Goal: Information Seeking & Learning: Find specific fact

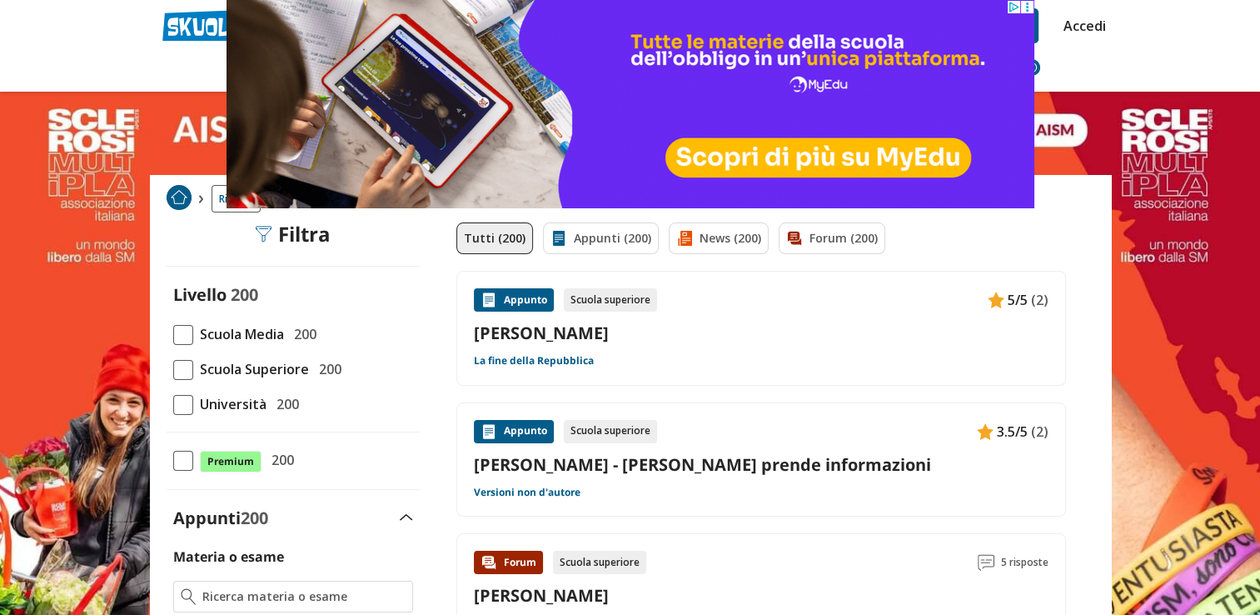
click at [1158, 45] on header "cesare Trova un tutor esperto su questo argomento Chiedi Tutor AI Accedi PCTO" at bounding box center [630, 46] width 1260 height 92
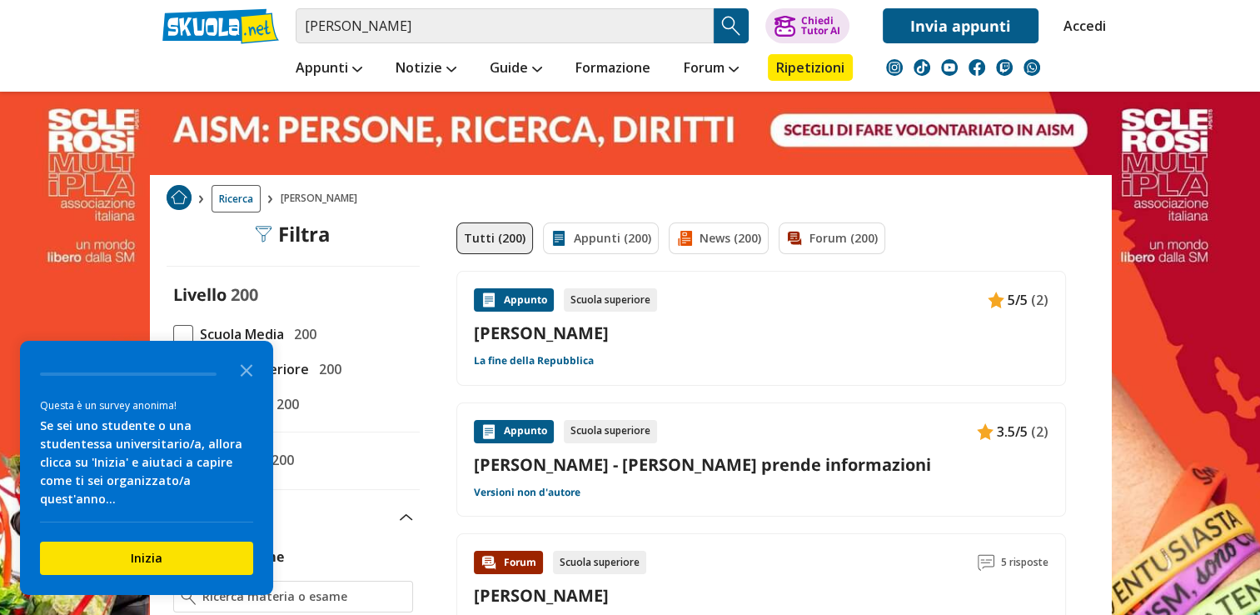
click at [1025, 3] on circle at bounding box center [1026, 3] width 2 height 2
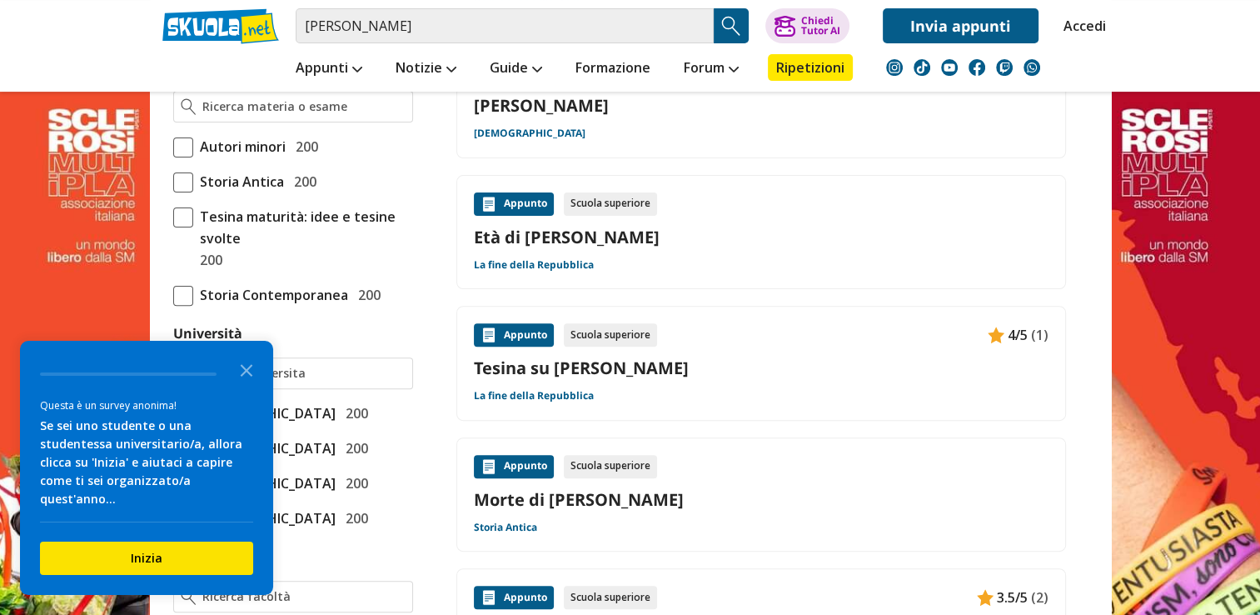
scroll to position [502, 0]
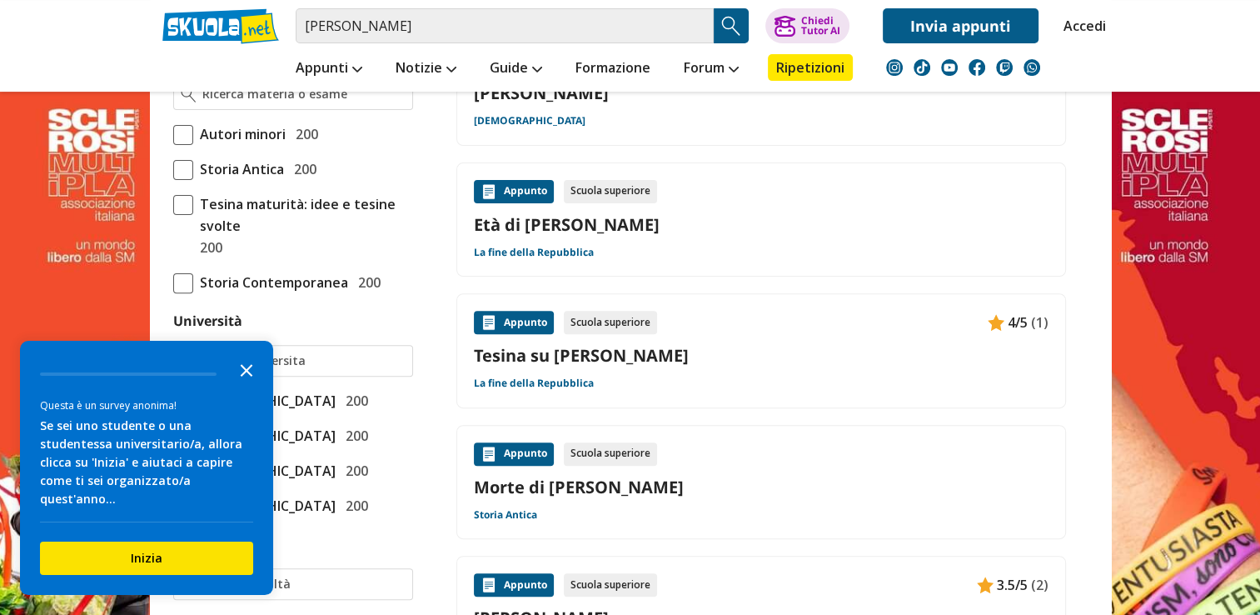
click at [253, 383] on icon "Close the survey" at bounding box center [246, 368] width 33 height 33
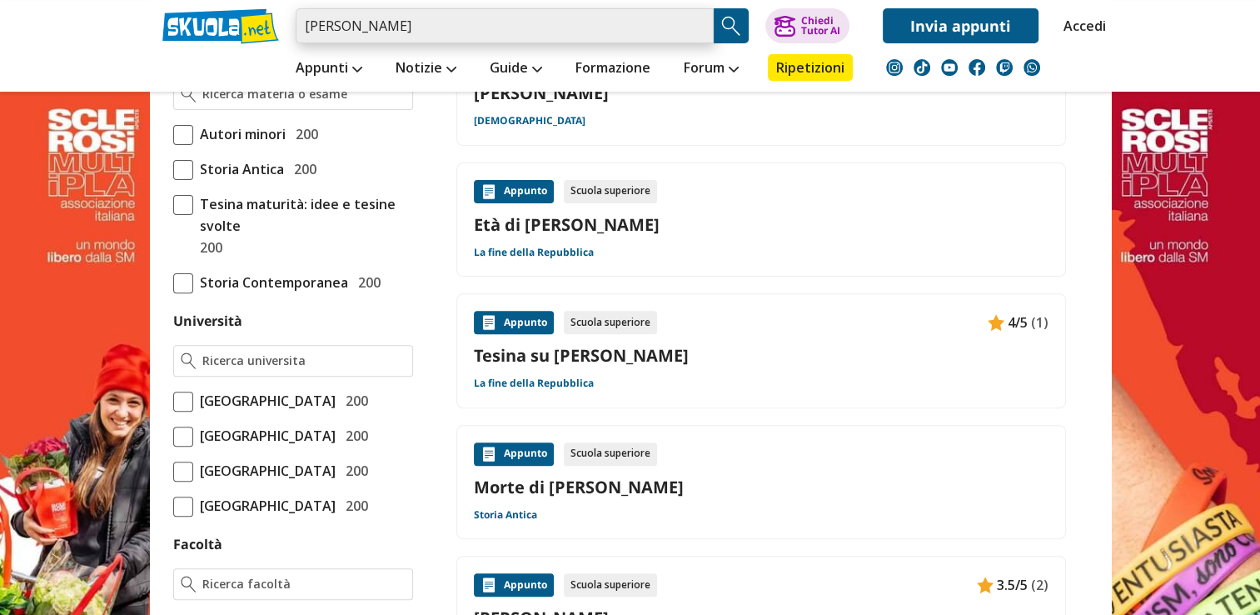
click at [483, 23] on input "cesare" at bounding box center [505, 25] width 418 height 35
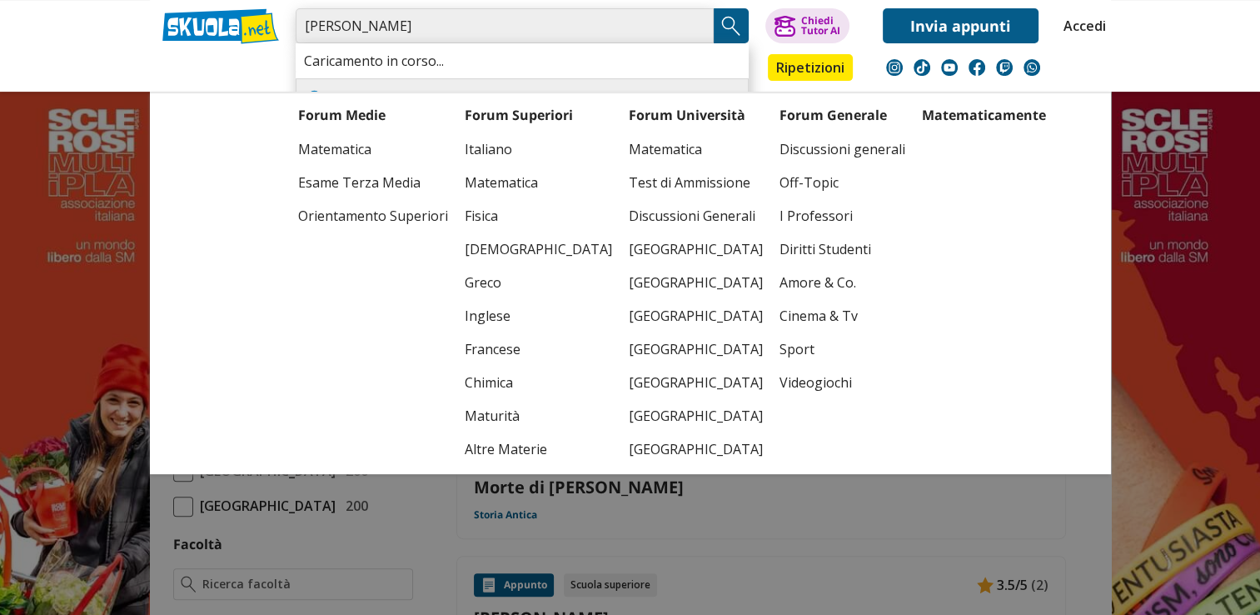
type input "cesare versioni"
click at [666, 53] on link "Vers greco x domani" at bounding box center [522, 61] width 437 height 18
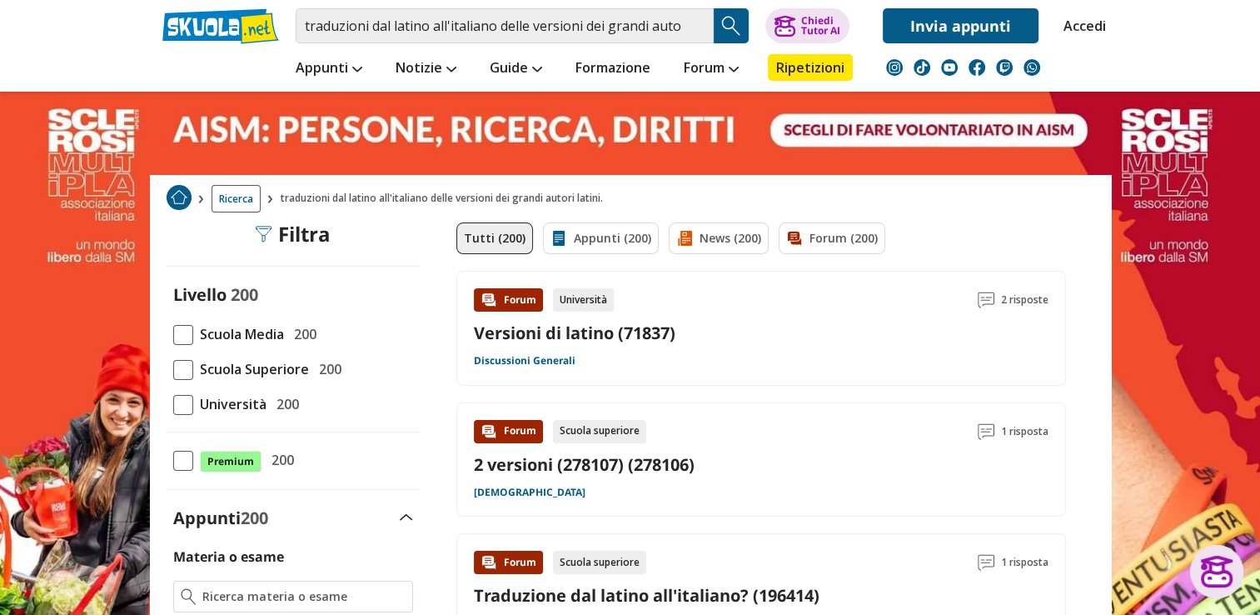
drag, startPoint x: 187, startPoint y: 355, endPoint x: 187, endPoint y: 365, distance: 10.0
click at [187, 365] on div "Livello 200 Scuola Media 200 Scuola Superiore 200 Università 200" at bounding box center [293, 348] width 253 height 131
click at [187, 365] on span at bounding box center [183, 370] width 20 height 20
click at [173, 369] on input "Scuola Superiore 200" at bounding box center [173, 369] width 0 height 0
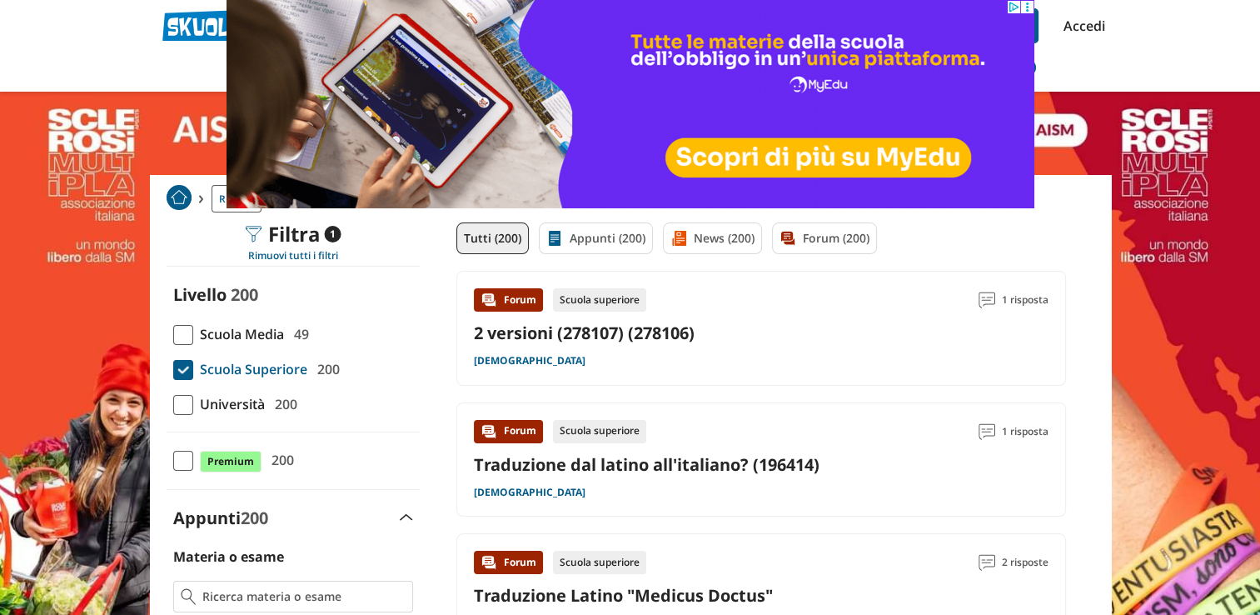
drag, startPoint x: 924, startPoint y: 25, endPoint x: 698, endPoint y: 25, distance: 225.8
click at [1024, 7] on icon at bounding box center [1026, 7] width 12 height 12
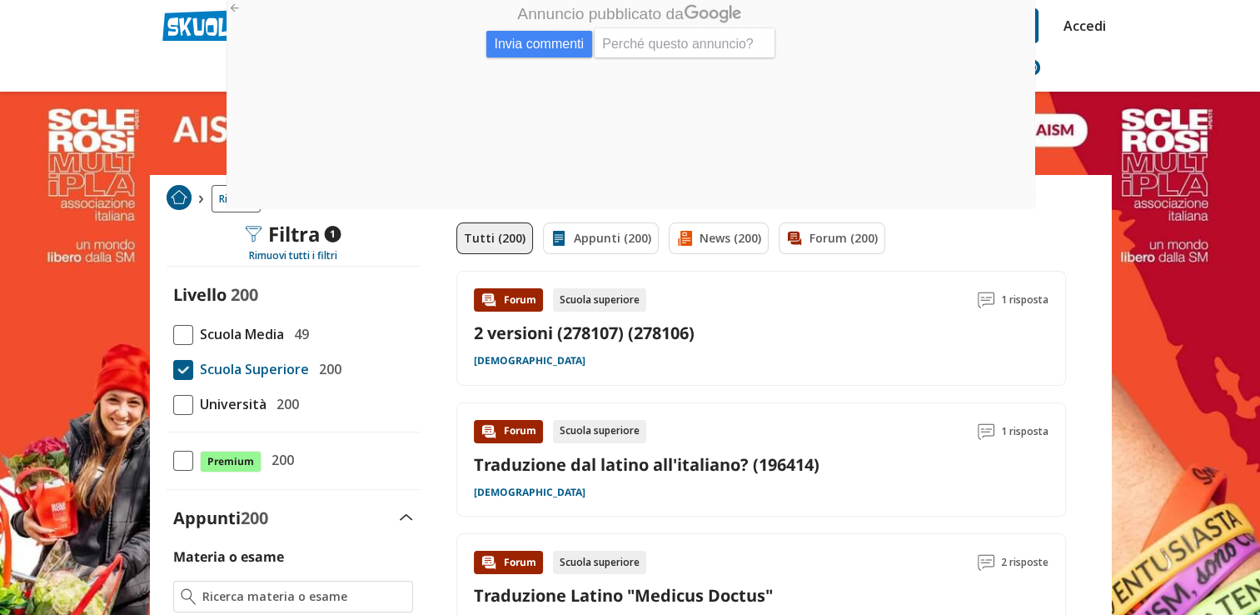
click at [1063, 102] on link at bounding box center [630, 350] width 1260 height 700
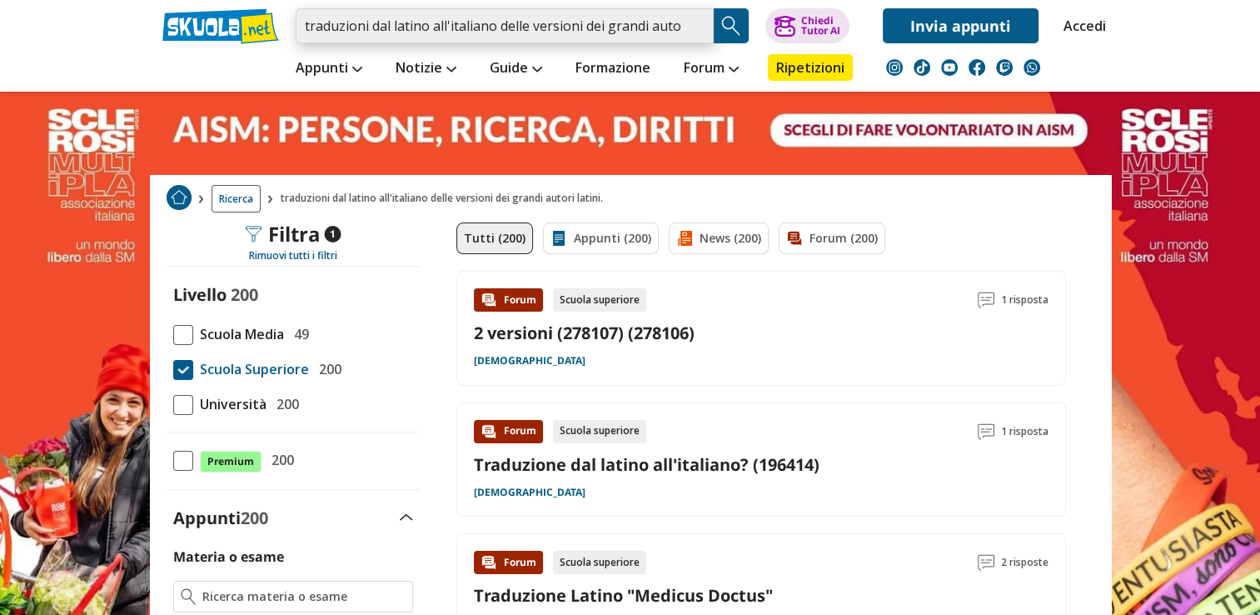
click at [704, 27] on input "traduzioni dal latino all'italiano delle versioni dei grandi autori latini." at bounding box center [505, 25] width 418 height 35
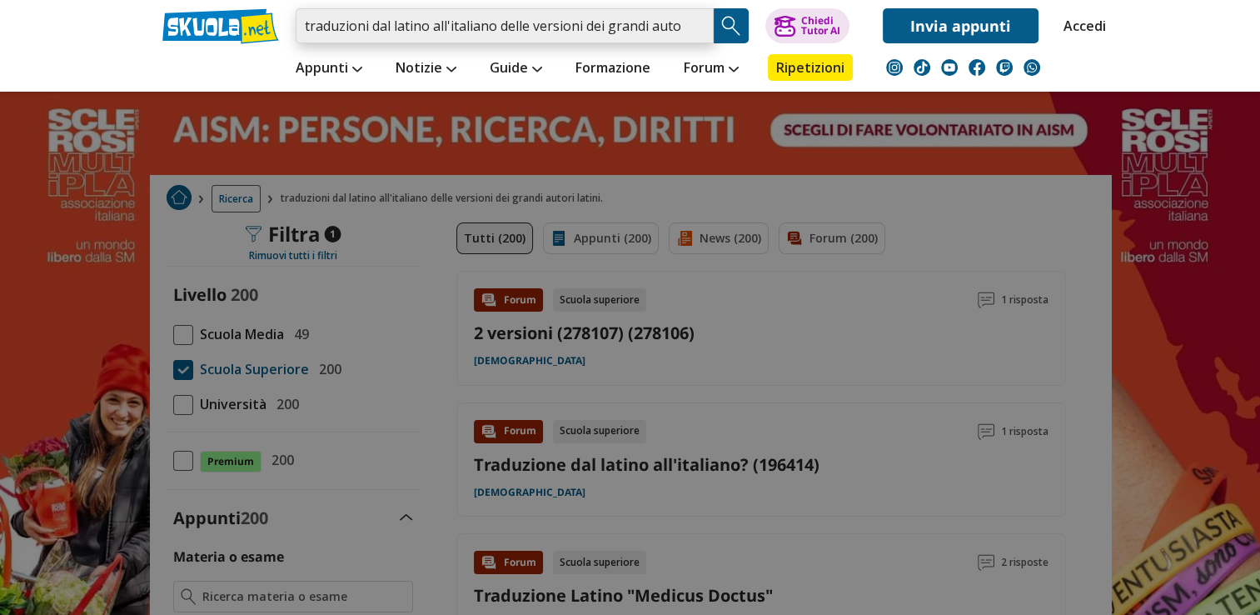
click at [700, 27] on input "traduzioni dal latino all'italiano delle versioni dei grandi autori latini." at bounding box center [505, 25] width 418 height 35
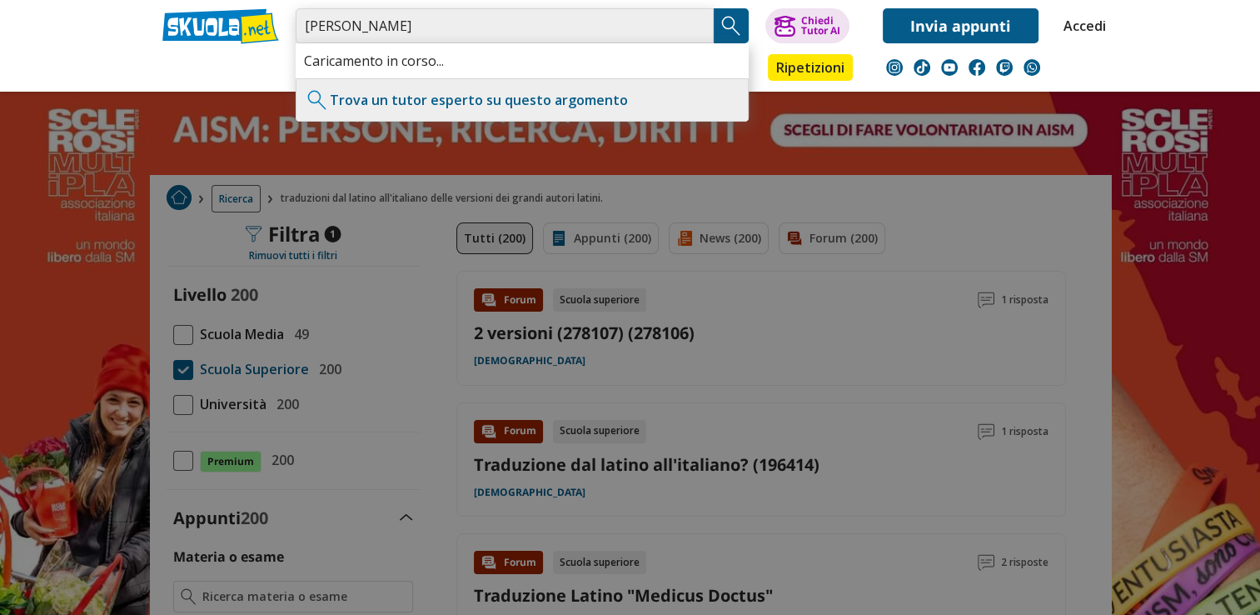
type input "cesare"
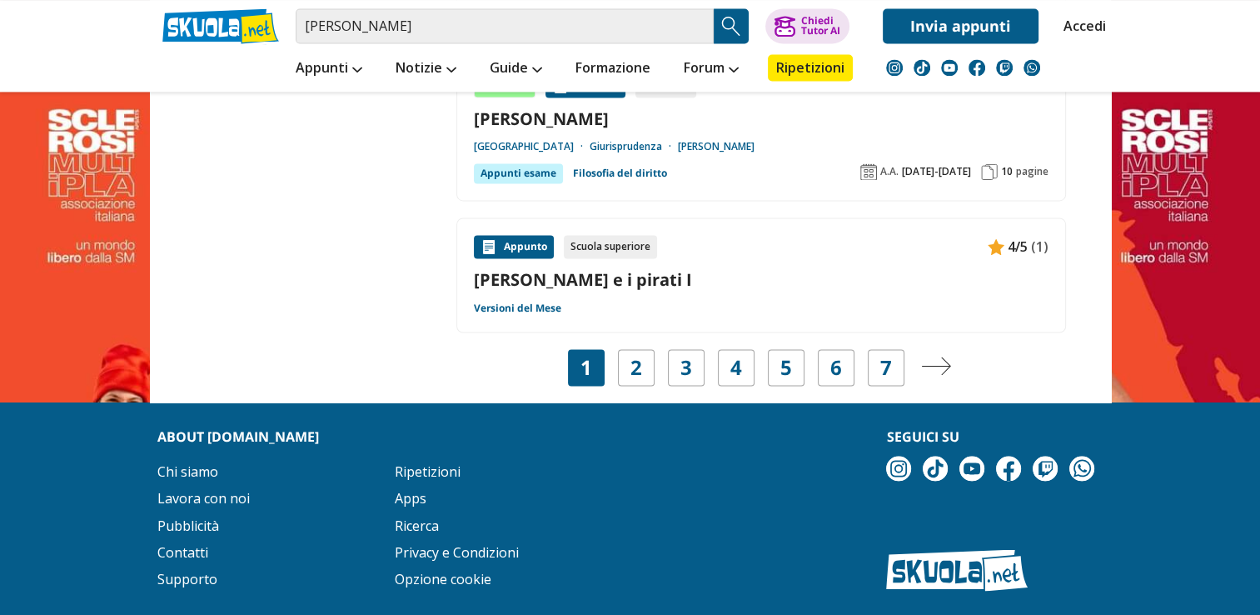
scroll to position [2697, 0]
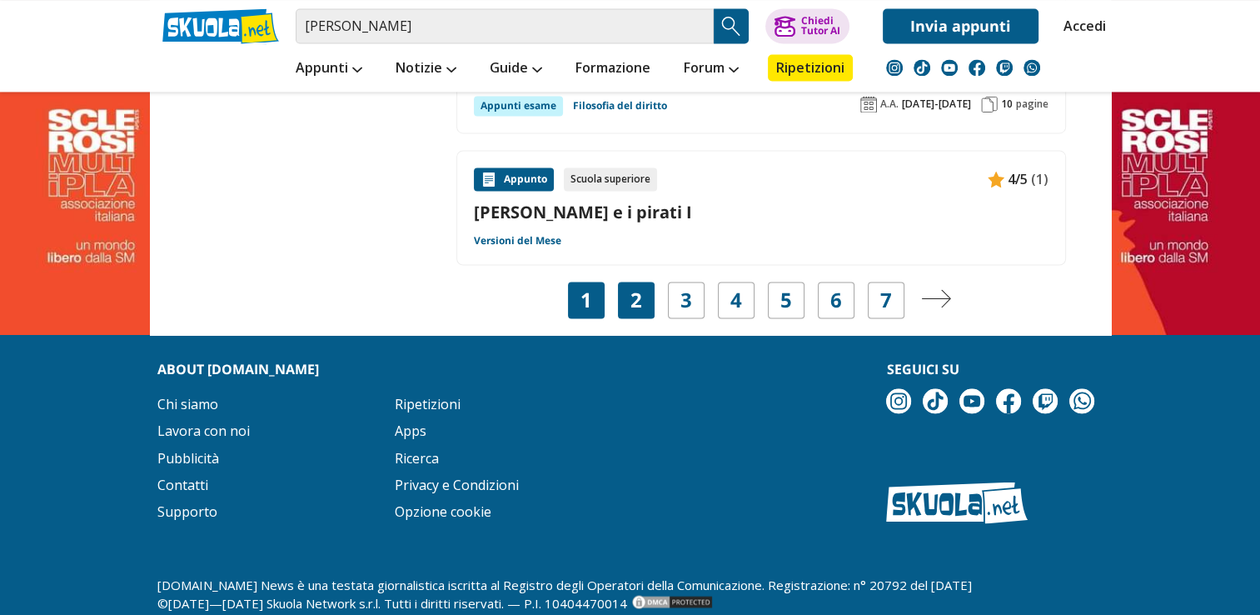
click at [631, 288] on link "2" at bounding box center [637, 299] width 12 height 23
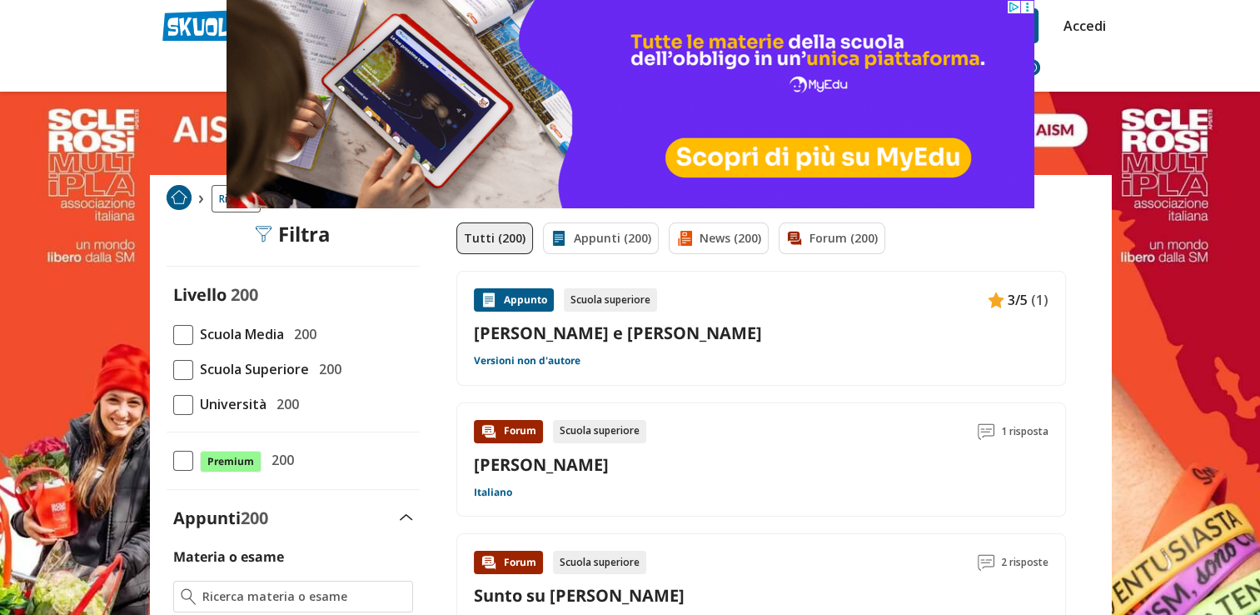
click at [1021, 4] on icon at bounding box center [1026, 7] width 12 height 12
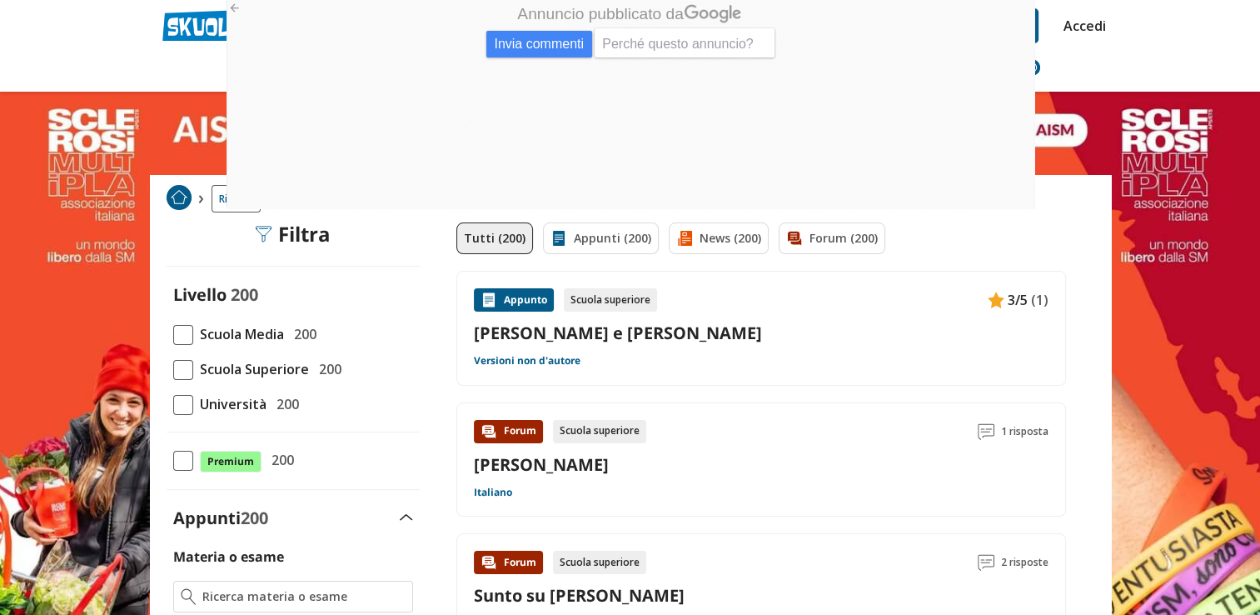
click at [1253, 4] on header "[PERSON_NAME] Trova un tutor esperto su questo argomento Chiedi Tutor AI Accedi…" at bounding box center [630, 46] width 1260 height 92
